Goal: Transaction & Acquisition: Purchase product/service

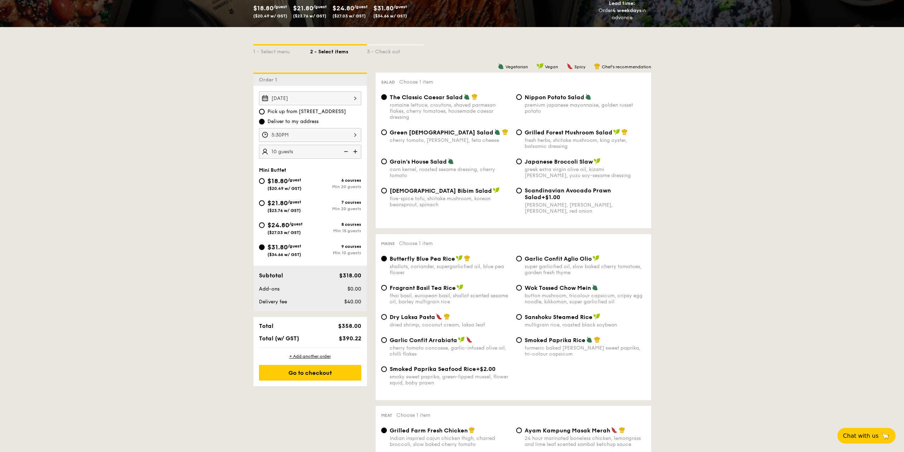
click at [261, 214] on div "$21.80 /guest ($23.76 w/ GST) 7 courses Min 20 guests" at bounding box center [310, 207] width 108 height 19
click at [264, 225] on input "$24.80 /guest ($27.03 w/ GST) 8 courses Min 15 guests" at bounding box center [262, 225] width 6 height 6
radio input "true"
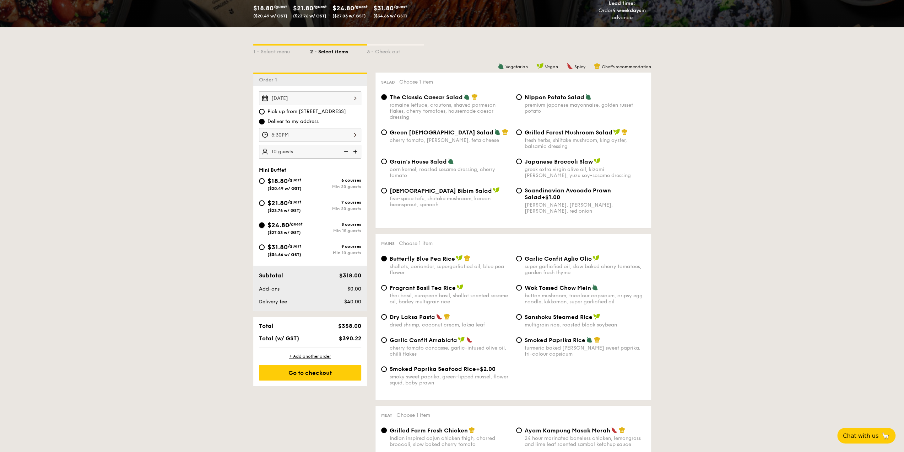
radio input "true"
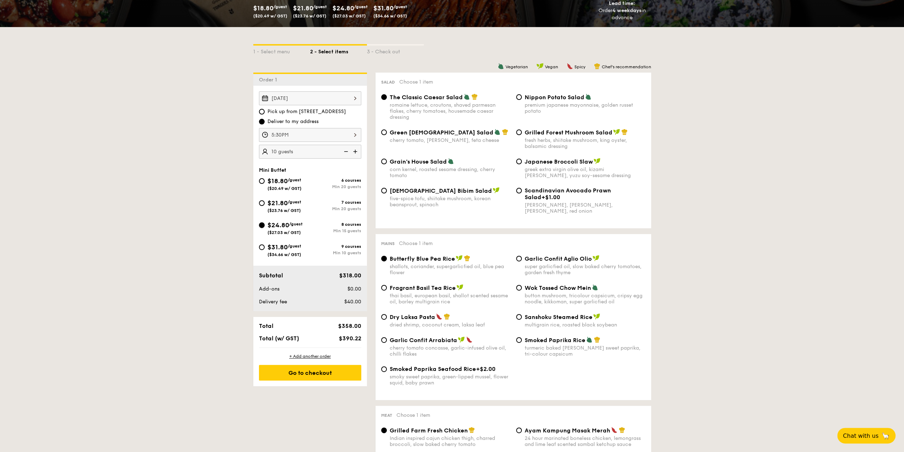
radio input "true"
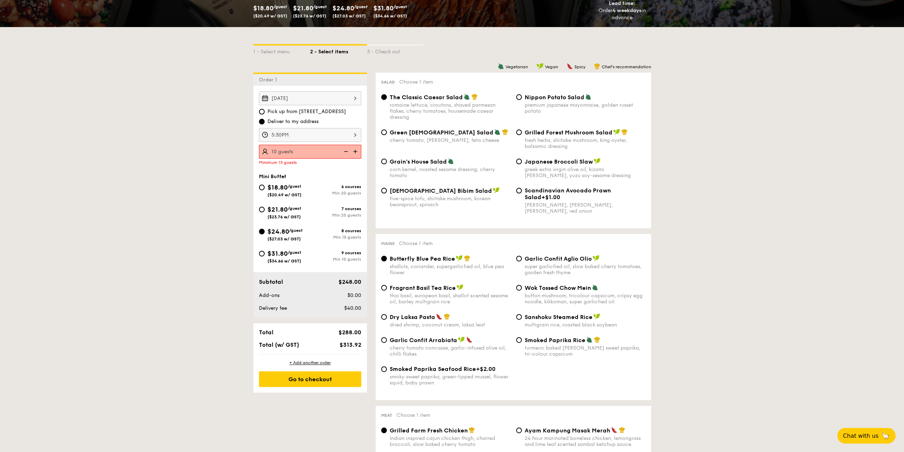
click at [357, 150] on img at bounding box center [356, 152] width 11 height 14
type input "15 guests"
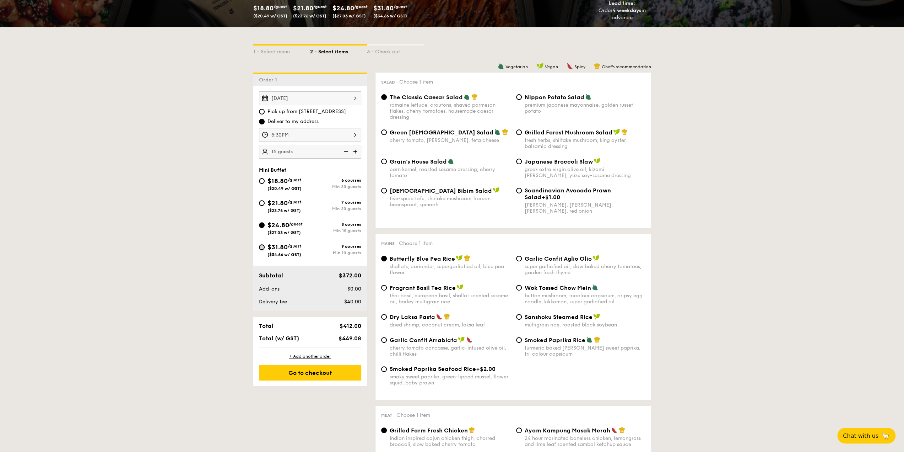
click at [262, 248] on input "$31.80 /guest ($34.66 w/ GST) 9 courses Min 10 guests" at bounding box center [262, 247] width 6 height 6
radio input "true"
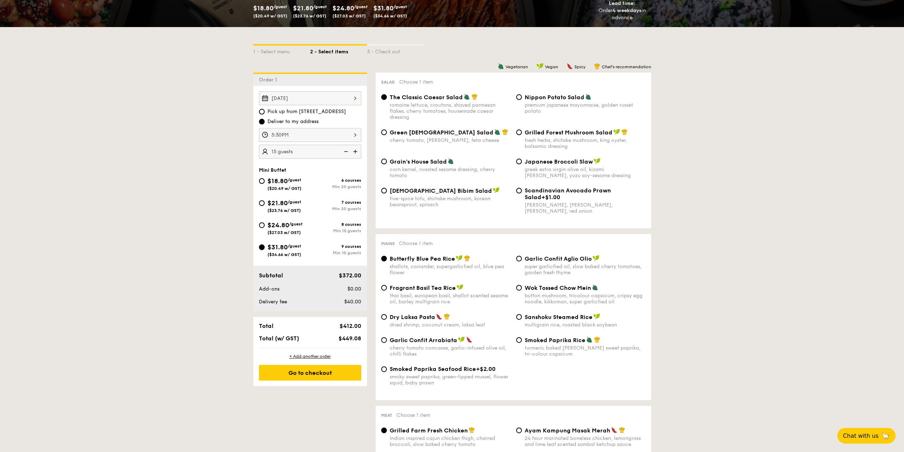
radio input "true"
